Goal: Task Accomplishment & Management: Manage account settings

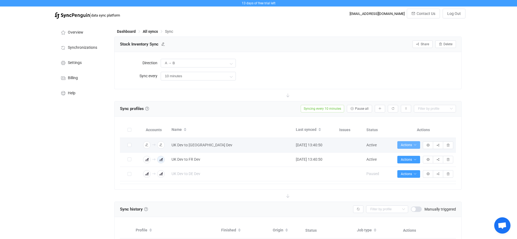
click at [416, 146] on icon "button" at bounding box center [414, 145] width 3 height 3
click at [427, 147] on button "button" at bounding box center [428, 146] width 10 height 8
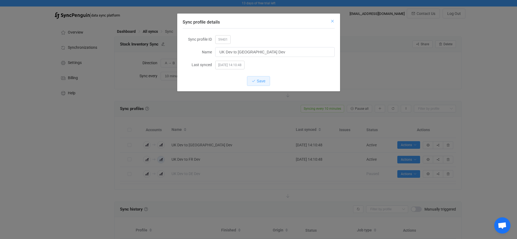
click at [333, 21] on icon "Close" at bounding box center [332, 21] width 4 height 4
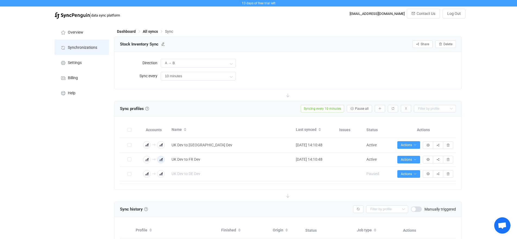
click at [78, 50] on li "Synchronizations" at bounding box center [82, 47] width 54 height 15
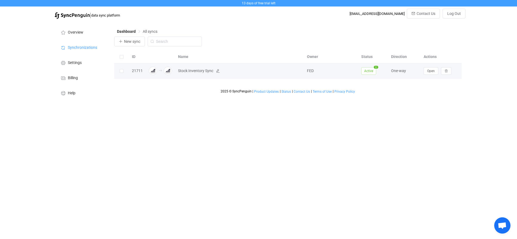
click at [199, 73] on span "Stock Inventory Sync" at bounding box center [195, 71] width 35 height 6
click at [433, 73] on button "Open" at bounding box center [431, 71] width 15 height 8
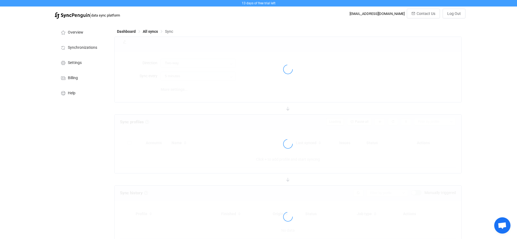
type input "A → B"
type input "10 minutes"
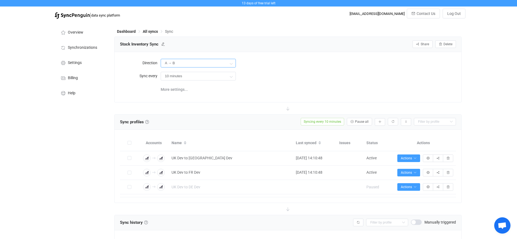
click at [213, 63] on input "A → B" at bounding box center [198, 63] width 75 height 9
click at [337, 68] on div "A → B" at bounding box center [308, 63] width 295 height 11
click at [182, 91] on span "More settings..." at bounding box center [174, 89] width 27 height 11
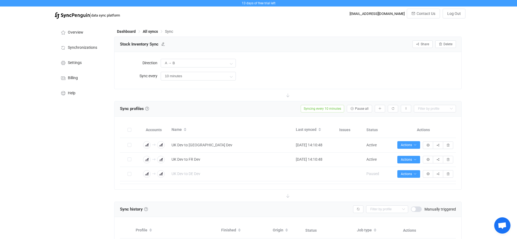
click at [288, 96] on icon at bounding box center [288, 95] width 12 height 12
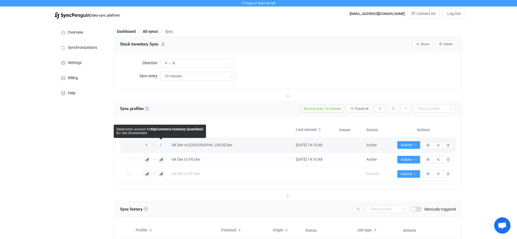
click at [160, 147] on icon "button" at bounding box center [160, 145] width 3 height 3
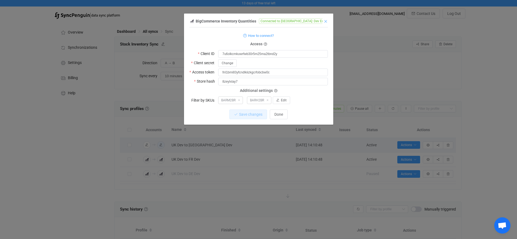
click at [325, 22] on icon "Close" at bounding box center [325, 21] width 4 height 4
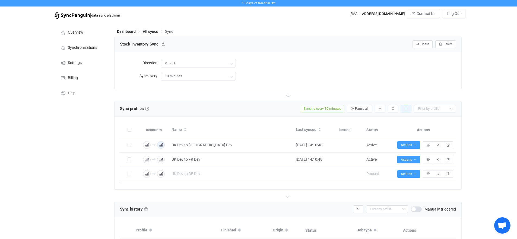
click at [405, 109] on icon "button" at bounding box center [405, 108] width 3 height 3
click at [383, 110] on button "button" at bounding box center [380, 109] width 10 height 8
click at [418, 109] on input "text" at bounding box center [435, 109] width 42 height 8
click at [485, 110] on div "13 days of free trial left | data sync platform [EMAIL_ADDRESS][DOMAIN_NAME] Co…" at bounding box center [258, 208] width 517 height 417
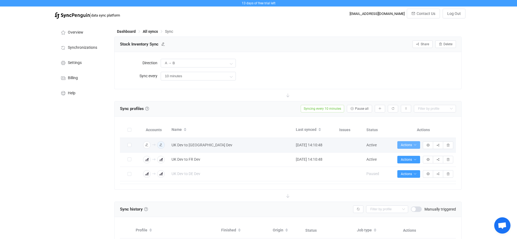
click at [414, 146] on icon "button" at bounding box center [414, 145] width 3 height 3
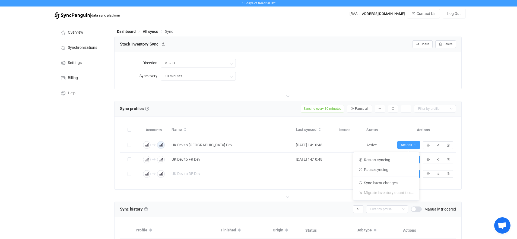
click at [495, 110] on div "13 days of free trial left | data sync platform [EMAIL_ADDRESS][DOMAIN_NAME] Co…" at bounding box center [258, 208] width 517 height 417
